Goal: Information Seeking & Learning: Learn about a topic

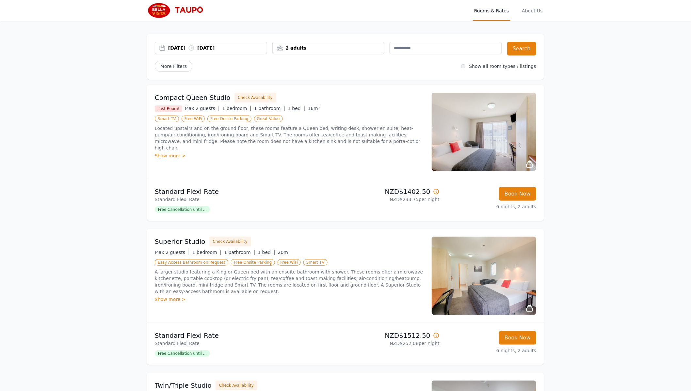
click at [437, 237] on img at bounding box center [483, 276] width 104 height 78
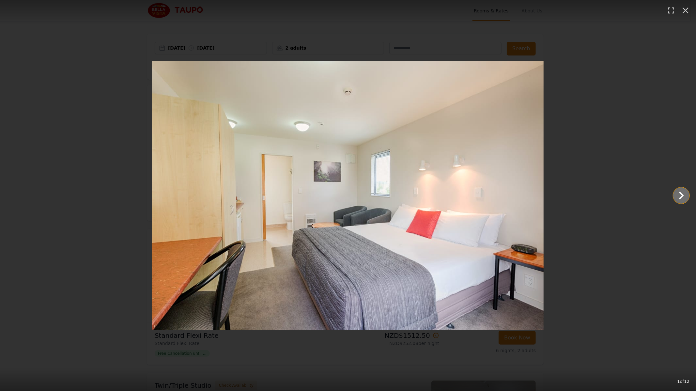
click at [682, 197] on icon "Show slide 2 of 12" at bounding box center [681, 196] width 5 height 8
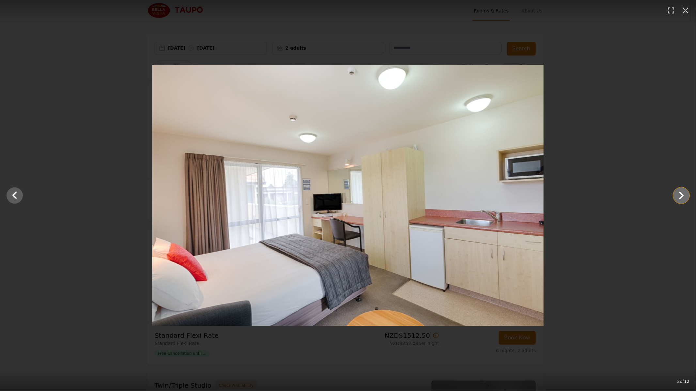
click at [682, 197] on icon "Show slide 3 of 12" at bounding box center [681, 196] width 5 height 8
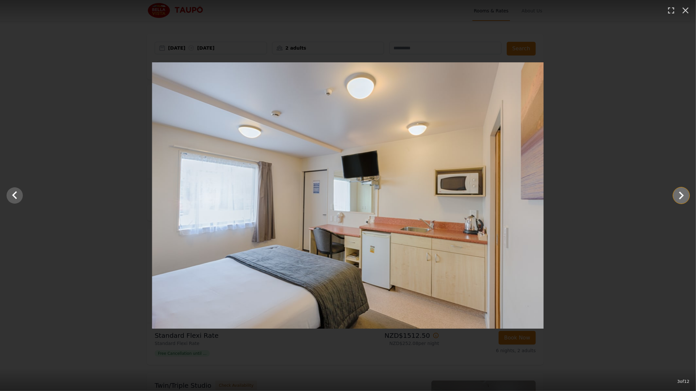
click at [682, 197] on icon "Show slide 4 of 12" at bounding box center [681, 196] width 5 height 8
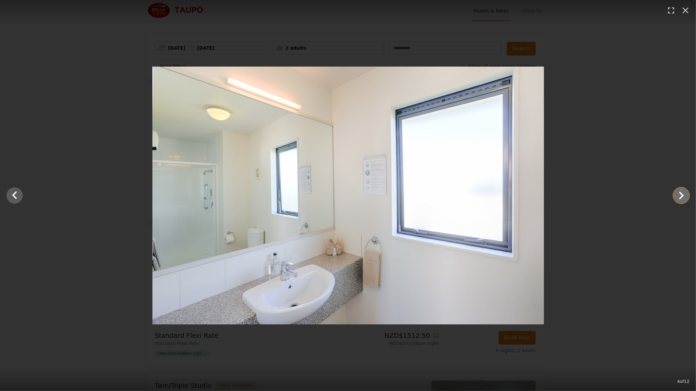
click at [682, 197] on icon "Show slide 5 of 12" at bounding box center [681, 196] width 5 height 8
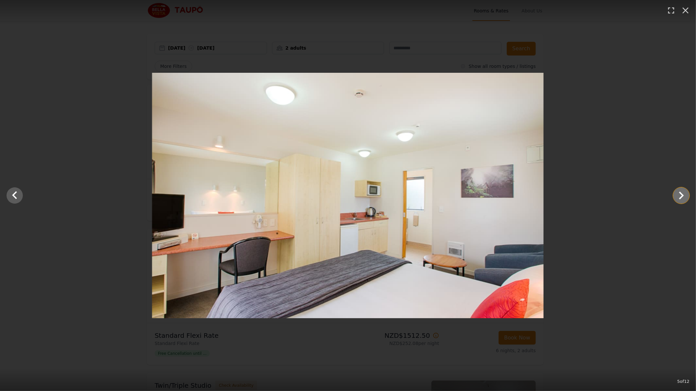
click at [682, 197] on icon "Show slide 6 of 12" at bounding box center [681, 196] width 5 height 8
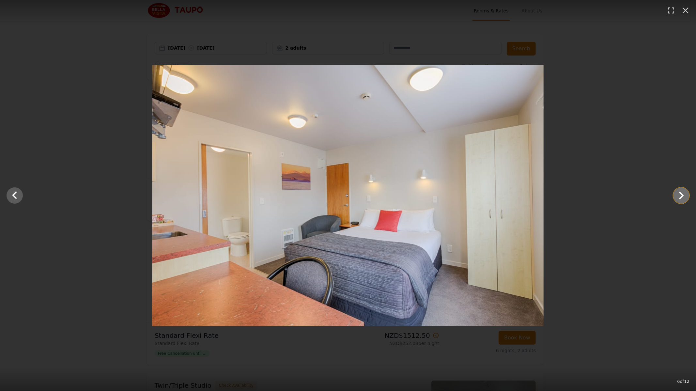
click at [682, 197] on icon "Show slide 7 of 12" at bounding box center [681, 196] width 5 height 8
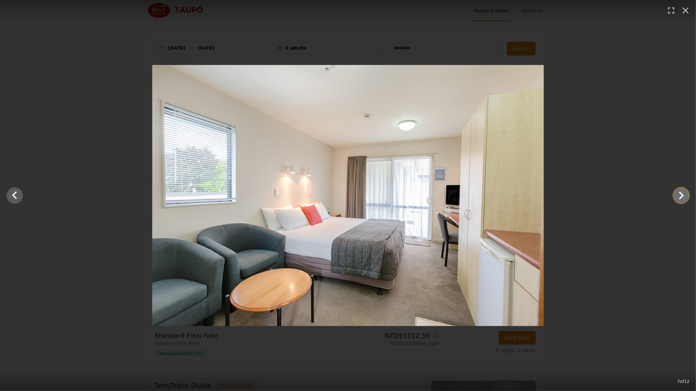
click at [682, 197] on icon "Show slide 8 of 12" at bounding box center [681, 196] width 5 height 8
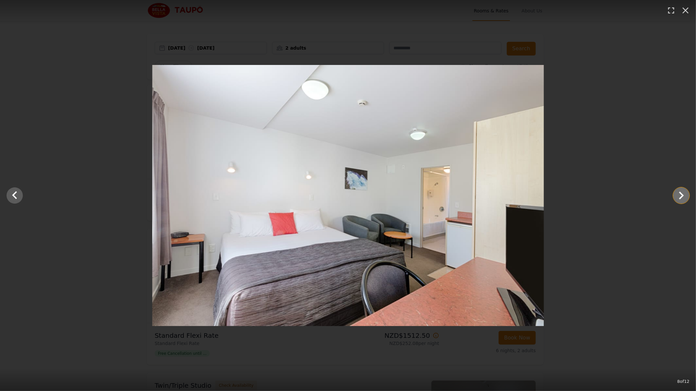
click at [682, 197] on icon "Show slide 9 of 12" at bounding box center [681, 196] width 5 height 8
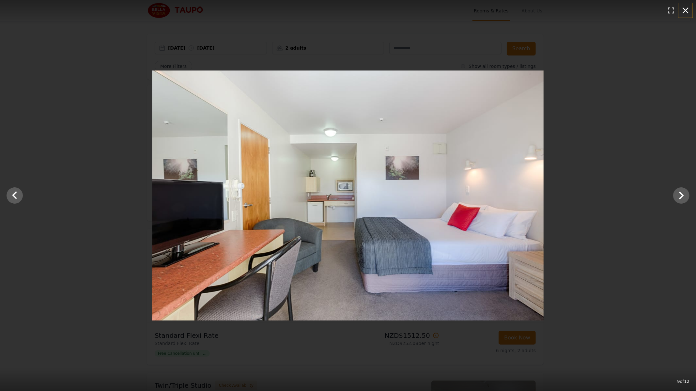
click at [682, 12] on icon "button" at bounding box center [685, 10] width 10 height 10
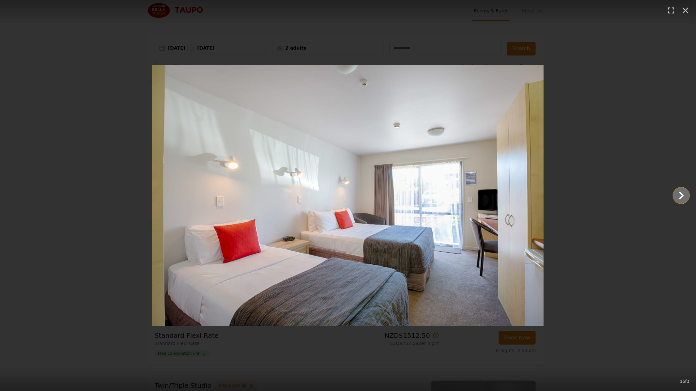
click at [677, 196] on icon "Show slide 2 of 3" at bounding box center [682, 196] width 16 height 16
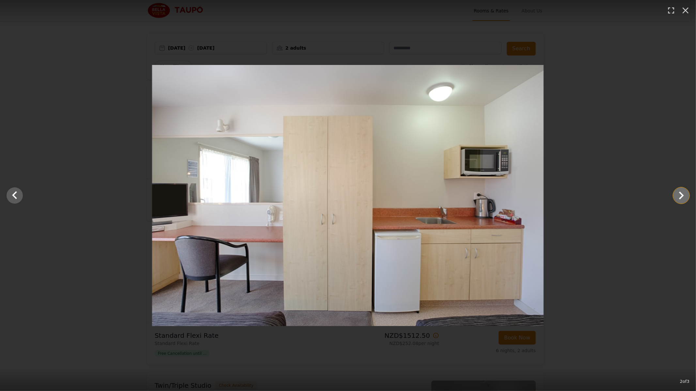
click at [677, 196] on icon "Show slide 3 of 3" at bounding box center [682, 196] width 16 height 16
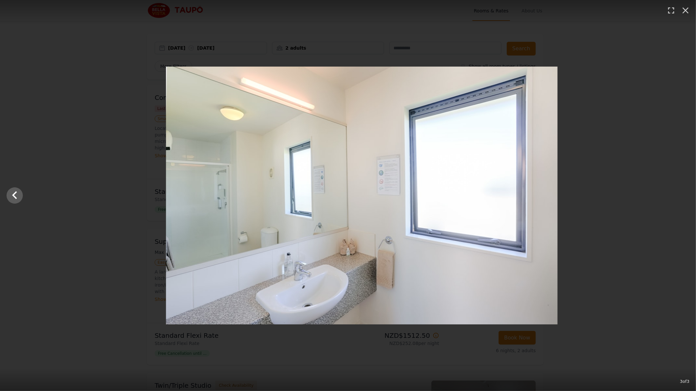
click at [677, 196] on div at bounding box center [362, 196] width 696 height 258
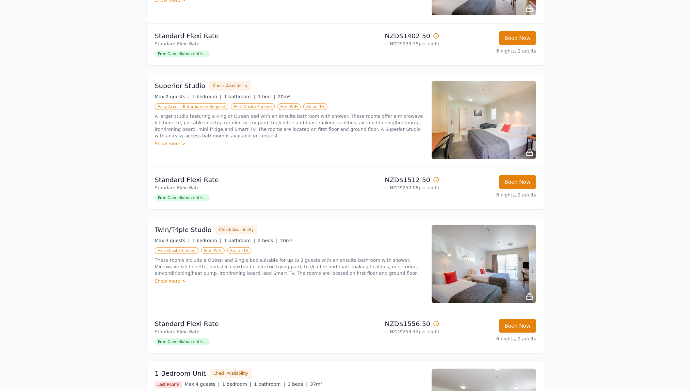
scroll to position [166, 0]
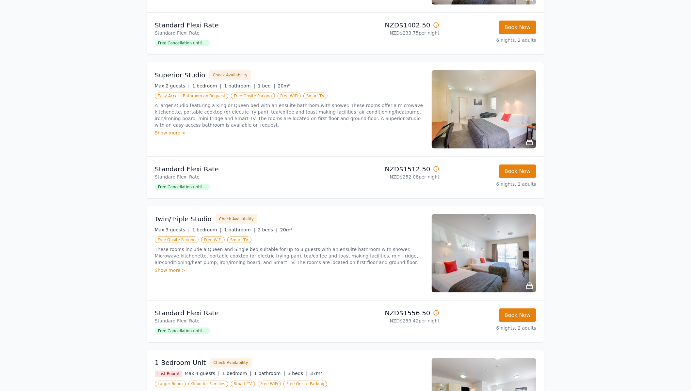
click at [464, 358] on img at bounding box center [483, 397] width 104 height 78
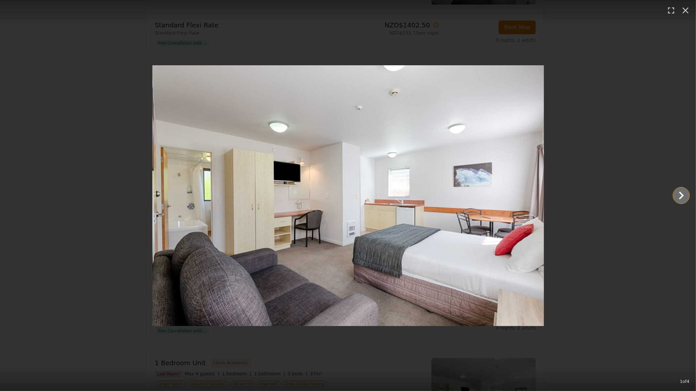
click at [678, 197] on icon "Show slide 2 of 4" at bounding box center [682, 196] width 16 height 16
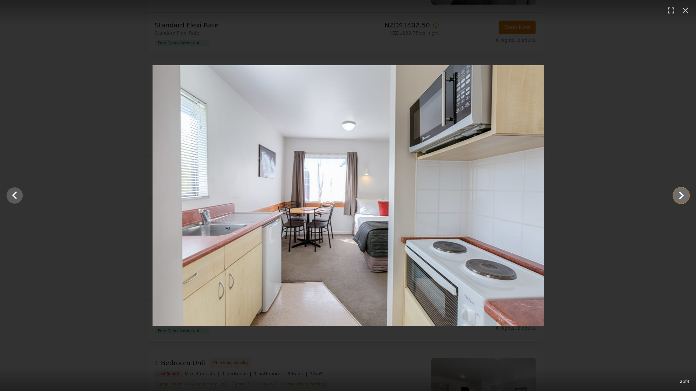
click at [678, 197] on icon "Show slide 3 of 4" at bounding box center [682, 196] width 16 height 16
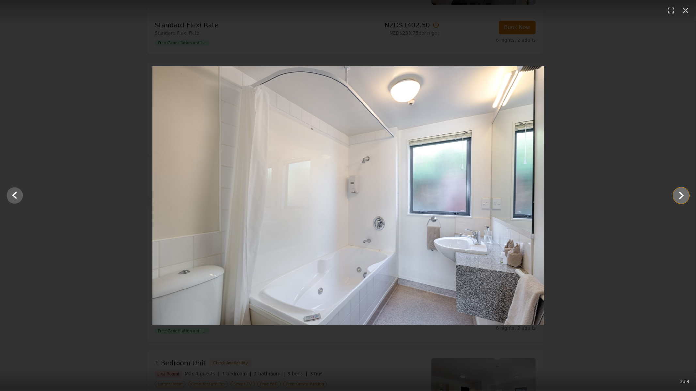
click at [678, 197] on icon "Show slide 4 of 4" at bounding box center [682, 196] width 16 height 16
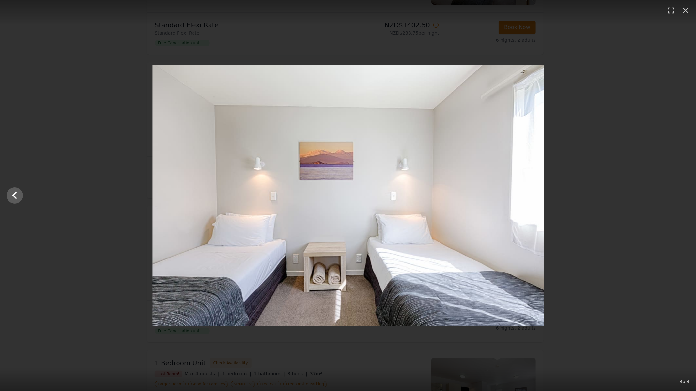
click at [678, 197] on div at bounding box center [348, 195] width 696 height 261
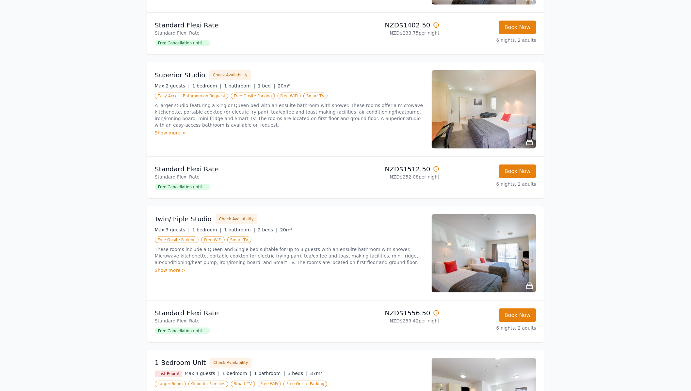
click at [431, 214] on img at bounding box center [483, 253] width 104 height 78
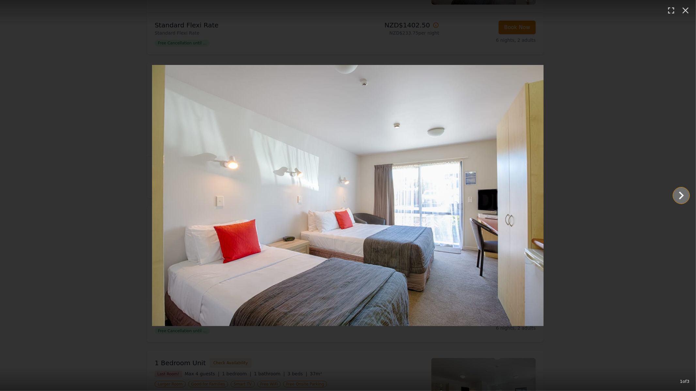
click at [676, 194] on icon "Show slide 2 of 3" at bounding box center [682, 196] width 16 height 16
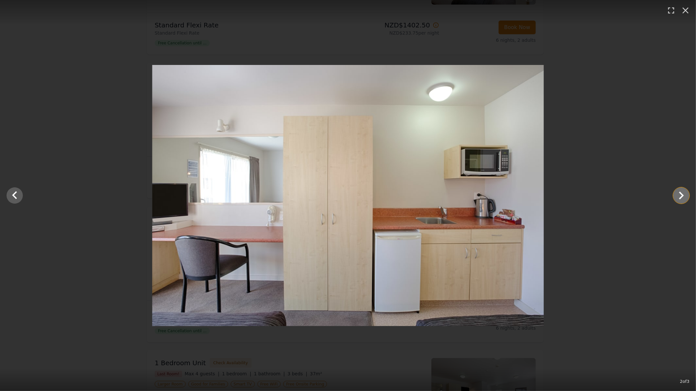
click at [676, 194] on icon "Show slide 3 of 3" at bounding box center [682, 196] width 16 height 16
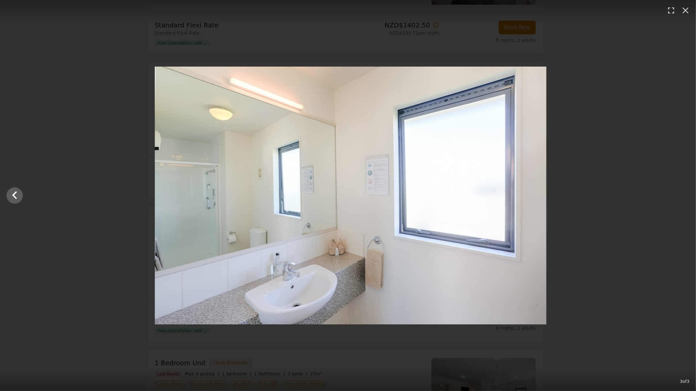
click at [676, 194] on div at bounding box center [351, 196] width 696 height 258
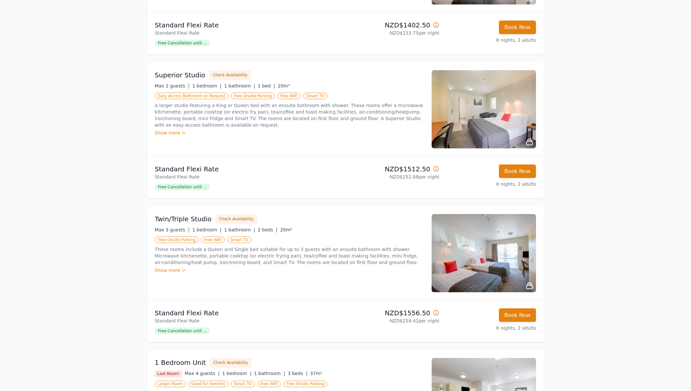
click at [455, 358] on img at bounding box center [483, 397] width 104 height 78
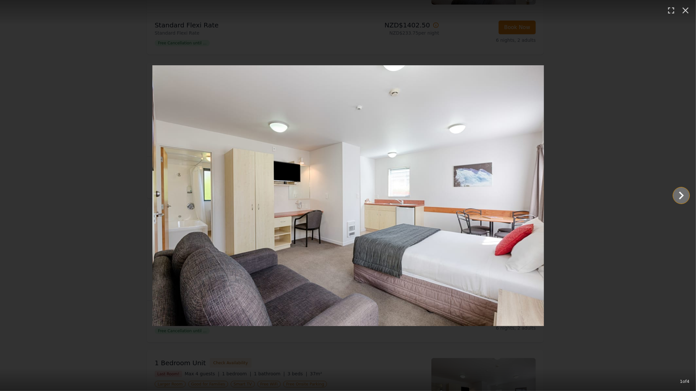
click at [684, 197] on icon "Show slide 2 of 4" at bounding box center [682, 196] width 16 height 16
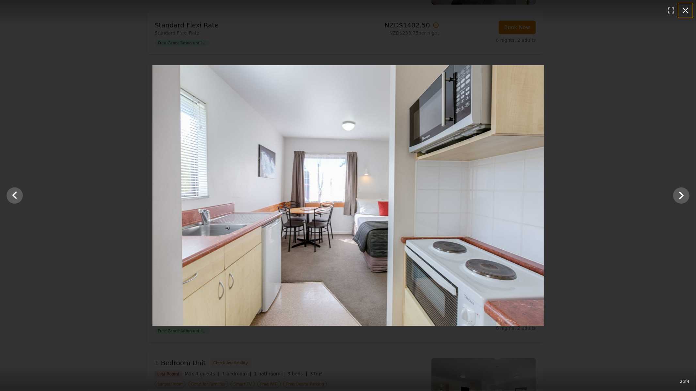
click at [682, 8] on icon "button" at bounding box center [685, 10] width 10 height 10
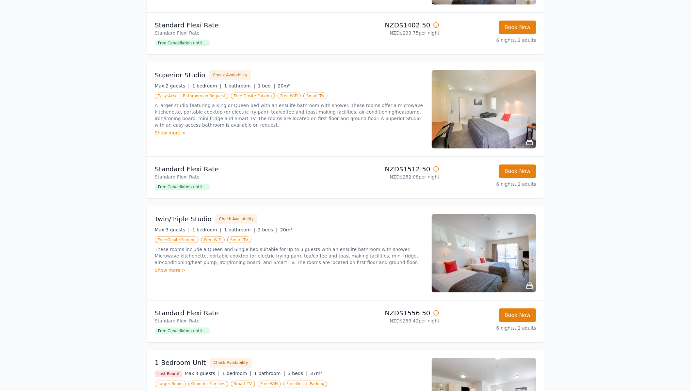
click at [465, 214] on img at bounding box center [483, 253] width 104 height 78
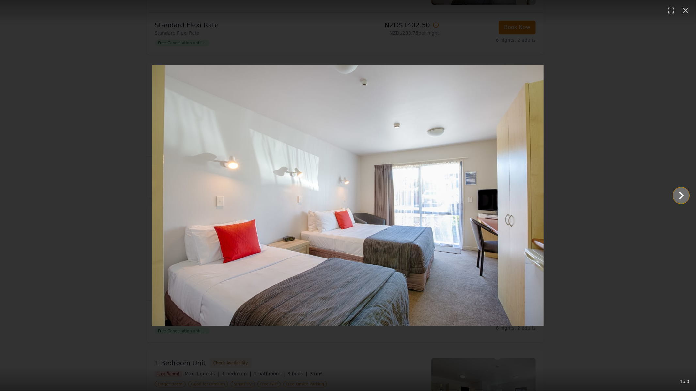
click at [685, 193] on icon "Show slide 2 of 3" at bounding box center [682, 196] width 16 height 16
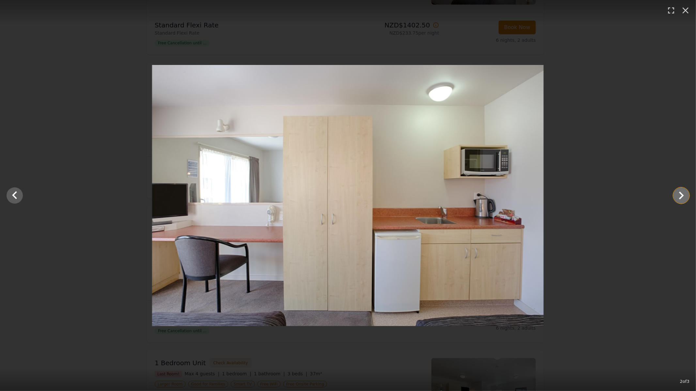
click at [684, 193] on icon "Show slide 3 of 3" at bounding box center [682, 196] width 16 height 16
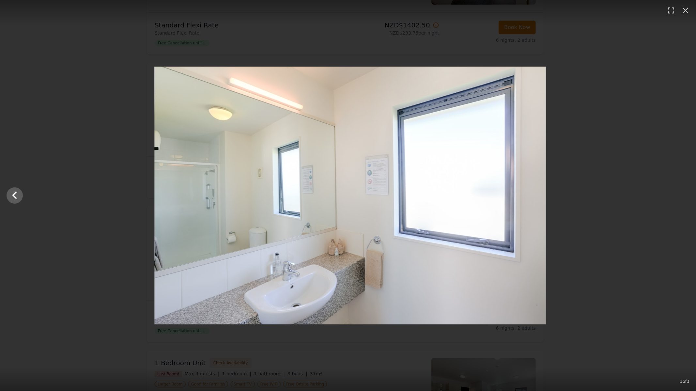
click at [684, 193] on div at bounding box center [350, 196] width 696 height 258
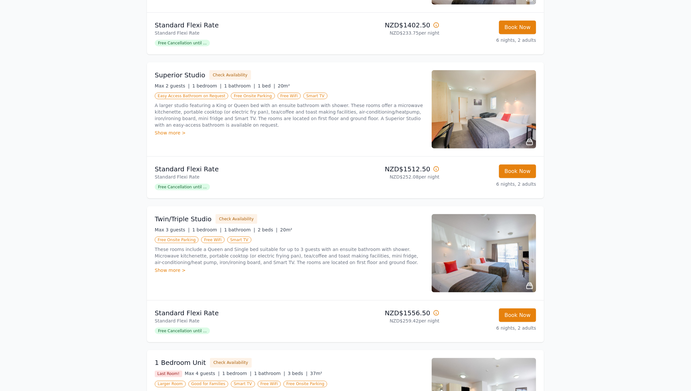
click at [460, 70] on img at bounding box center [483, 109] width 104 height 78
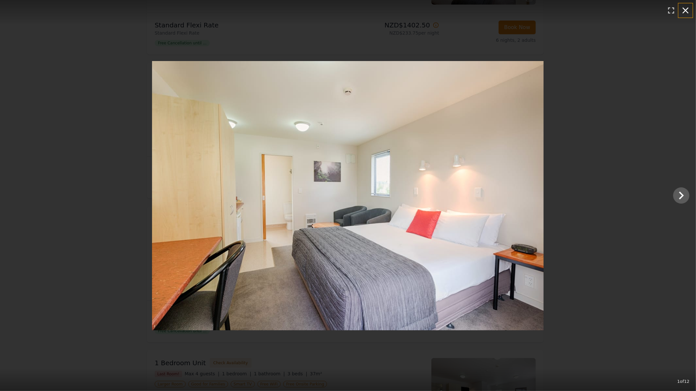
click at [688, 10] on icon "button" at bounding box center [685, 10] width 10 height 10
